Goal: Navigation & Orientation: Find specific page/section

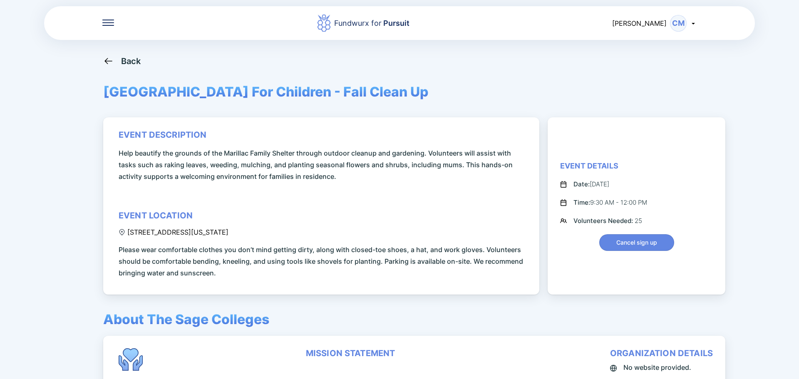
click at [122, 65] on div "Back" at bounding box center [131, 61] width 20 height 10
click at [383, 22] on div "Fundwurx for Pursuit" at bounding box center [371, 23] width 75 height 12
click at [117, 22] on div "Fundwurx for Pursuit" at bounding box center [363, 23] width 498 height 19
click at [102, 25] on div "Fundwurx for Pursuit [PERSON_NAME] CM" at bounding box center [399, 22] width 711 height 35
click at [107, 24] on icon at bounding box center [108, 23] width 12 height 6
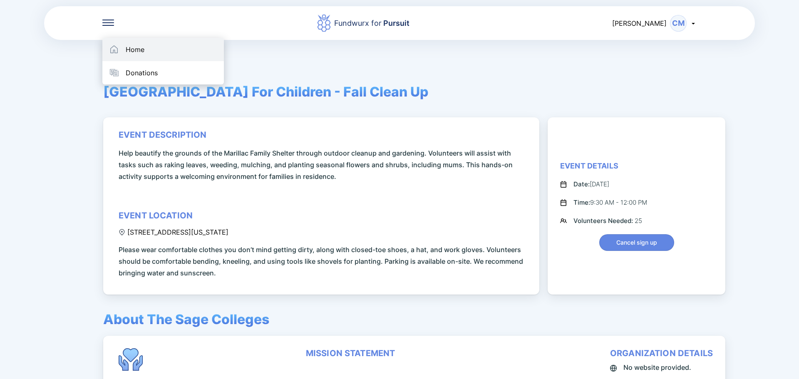
click at [124, 46] on div "Home" at bounding box center [162, 49] width 121 height 23
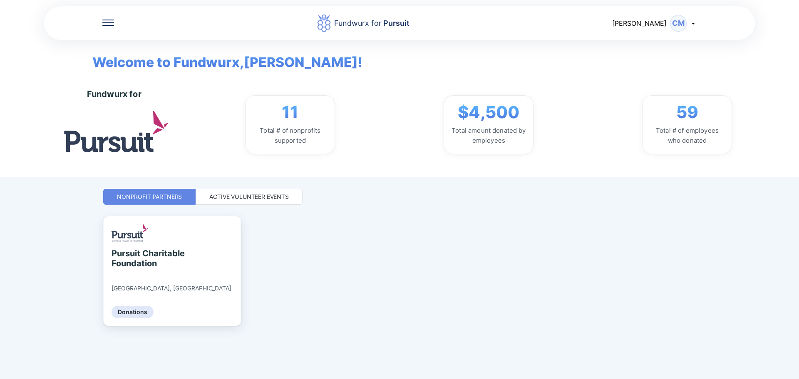
click at [243, 200] on div "Active Volunteer Events" at bounding box center [248, 197] width 79 height 8
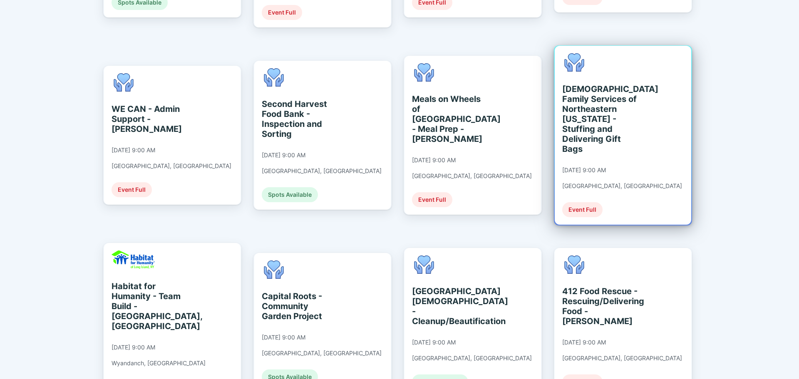
scroll to position [388, 0]
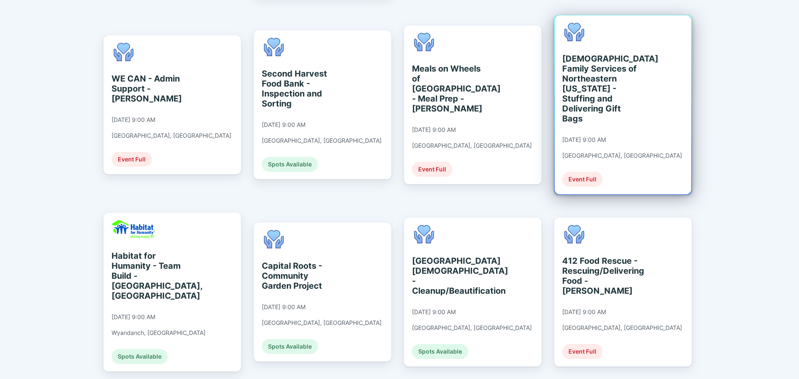
click at [630, 100] on div "[DEMOGRAPHIC_DATA] Family Services of Northeastern [US_STATE] - Stuffing and De…" at bounding box center [600, 89] width 76 height 70
